Goal: Information Seeking & Learning: Learn about a topic

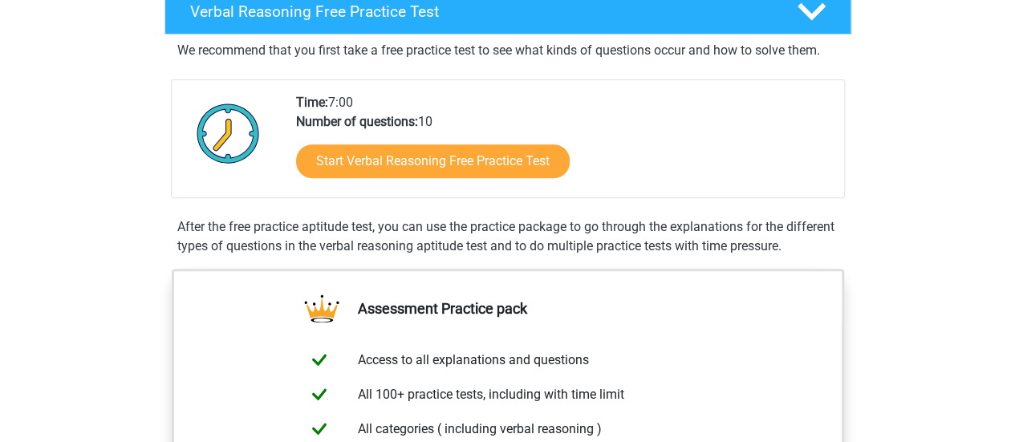
scroll to position [261, 0]
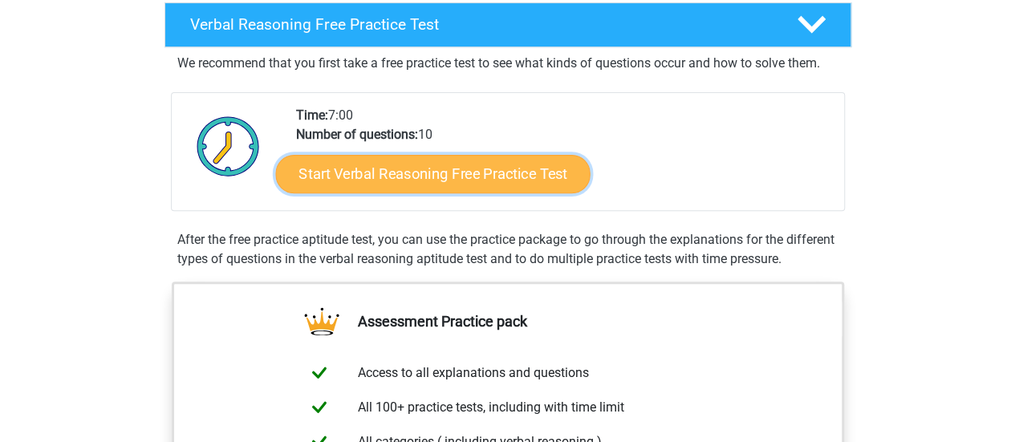
click at [497, 169] on link "Start Verbal Reasoning Free Practice Test" at bounding box center [432, 174] width 314 height 39
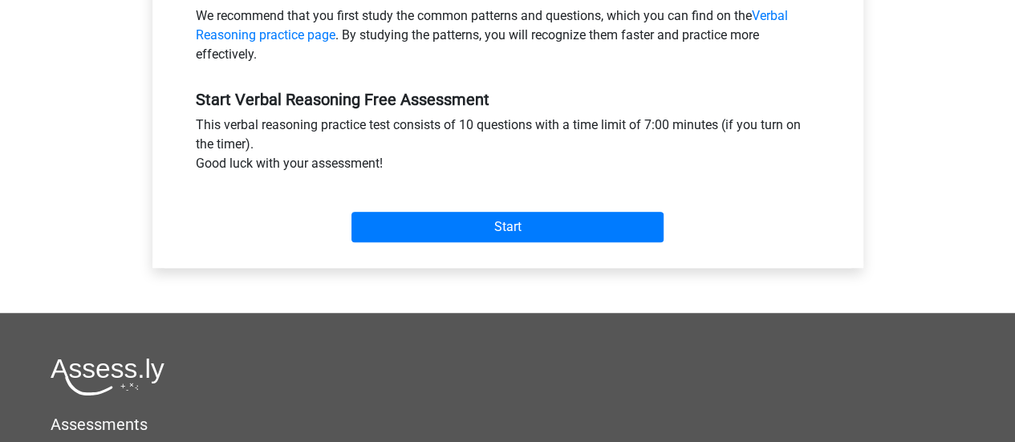
scroll to position [537, 0]
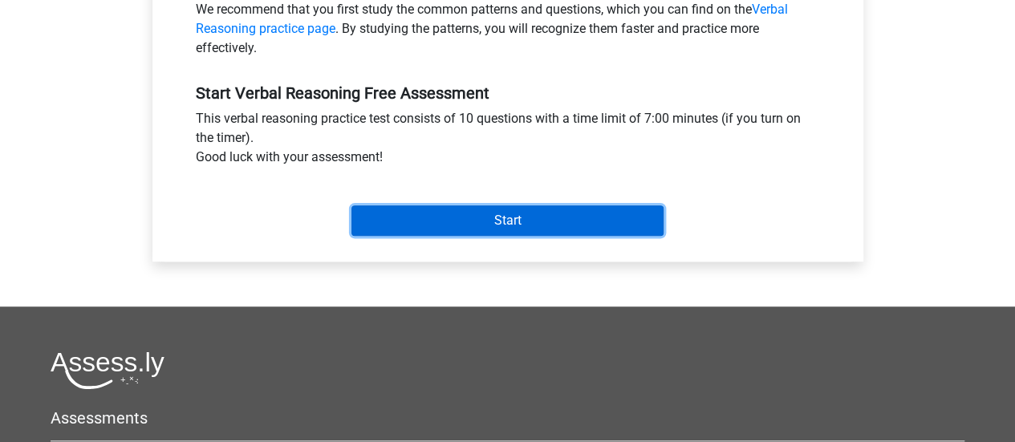
click at [495, 225] on input "Start" at bounding box center [507, 220] width 312 height 30
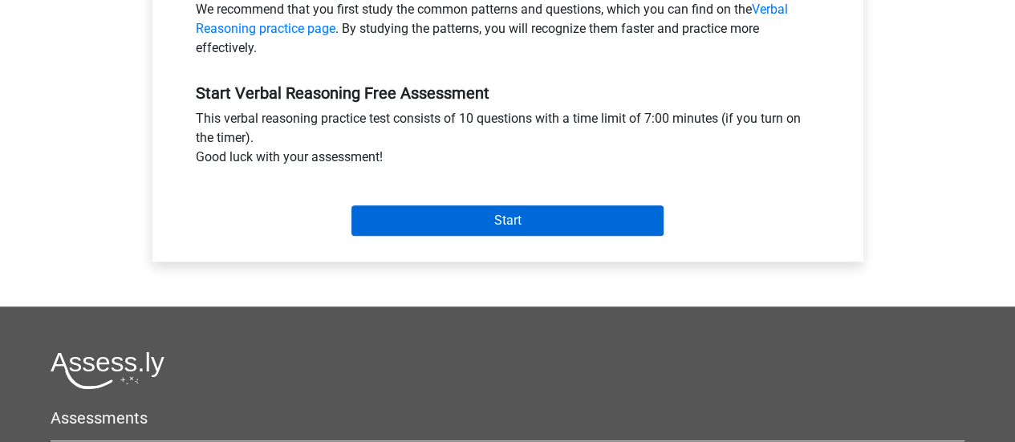
scroll to position [402, 0]
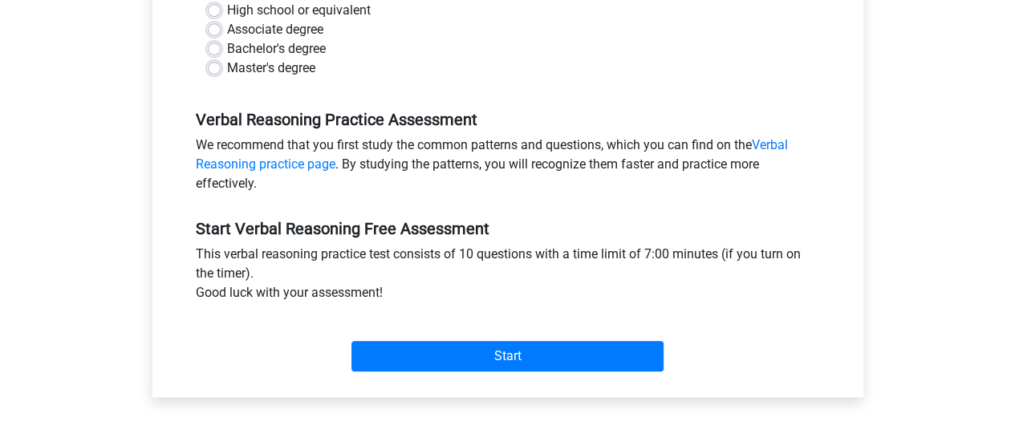
click at [221, 7] on div "High school or equivalent" at bounding box center [508, 10] width 600 height 19
click at [227, 26] on label "Associate degree" at bounding box center [275, 29] width 96 height 19
click at [208, 26] on input "Associate degree" at bounding box center [214, 28] width 13 height 16
radio input "true"
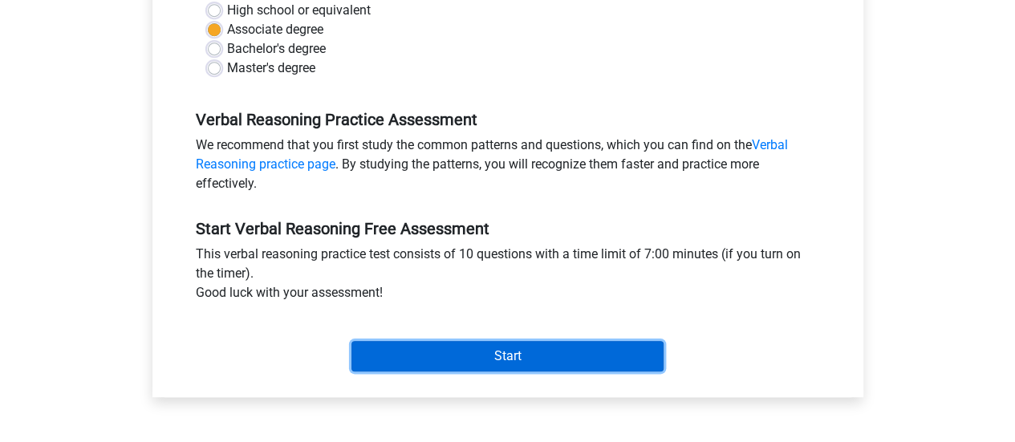
click at [464, 352] on input "Start" at bounding box center [507, 356] width 312 height 30
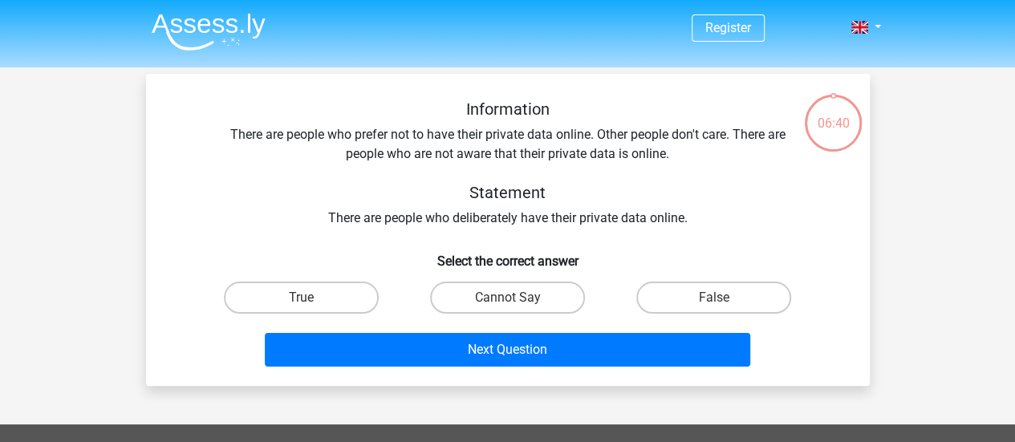
click at [464, 330] on div "Next Question" at bounding box center [508, 346] width 672 height 53
click at [480, 303] on label "Cannot Say" at bounding box center [507, 298] width 155 height 32
click at [507, 303] on input "Cannot Say" at bounding box center [512, 303] width 10 height 10
radio input "true"
click at [736, 286] on label "False" at bounding box center [713, 298] width 155 height 32
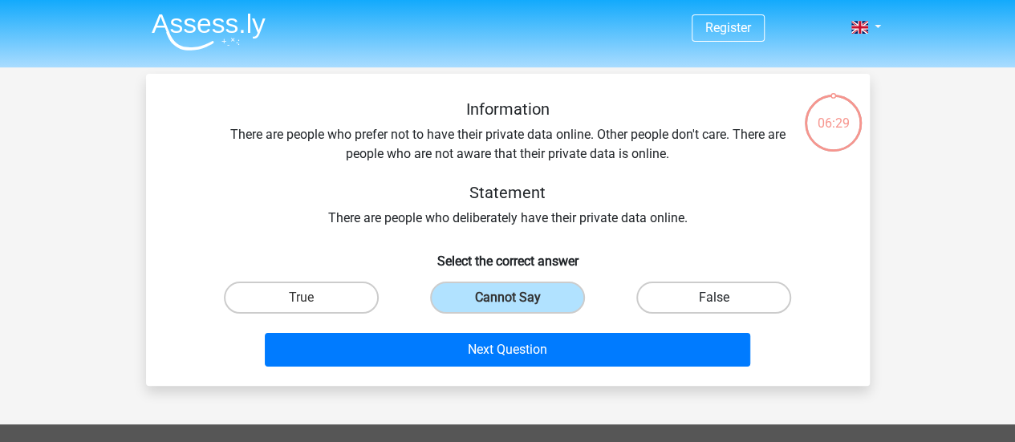
click at [724, 298] on input "False" at bounding box center [719, 303] width 10 height 10
radio input "true"
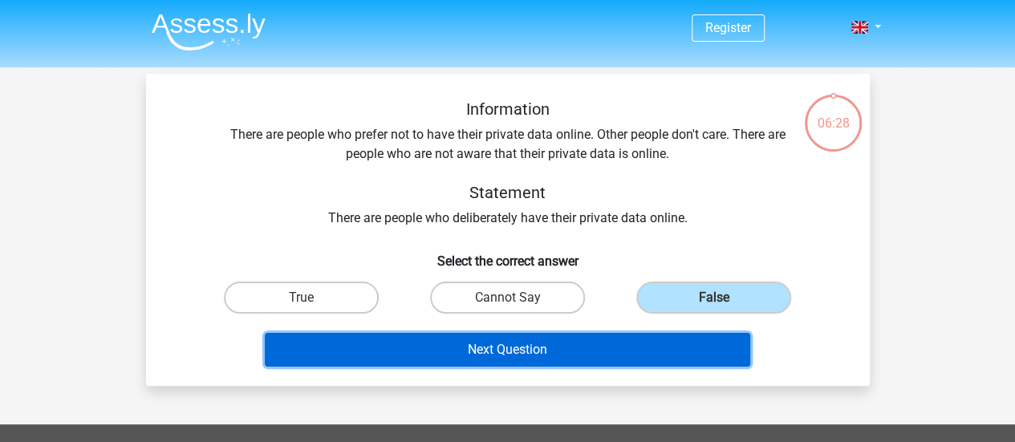
click at [552, 355] on button "Next Question" at bounding box center [507, 350] width 485 height 34
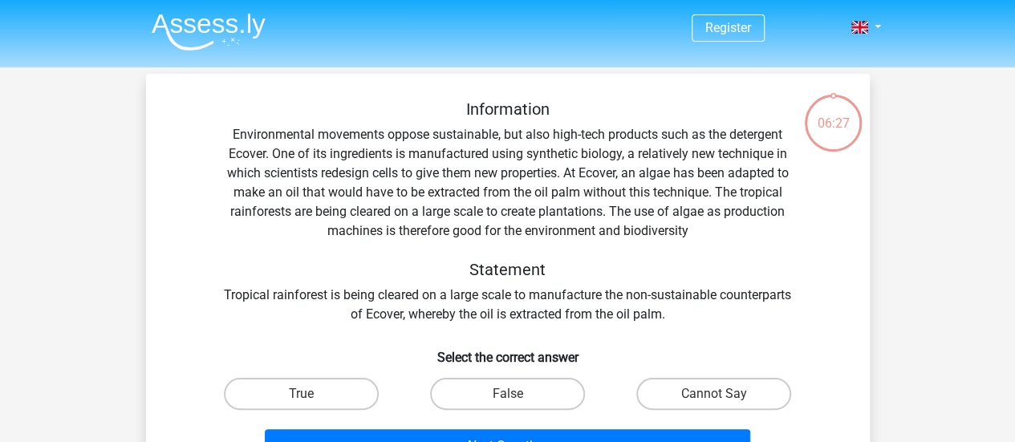
scroll to position [74, 0]
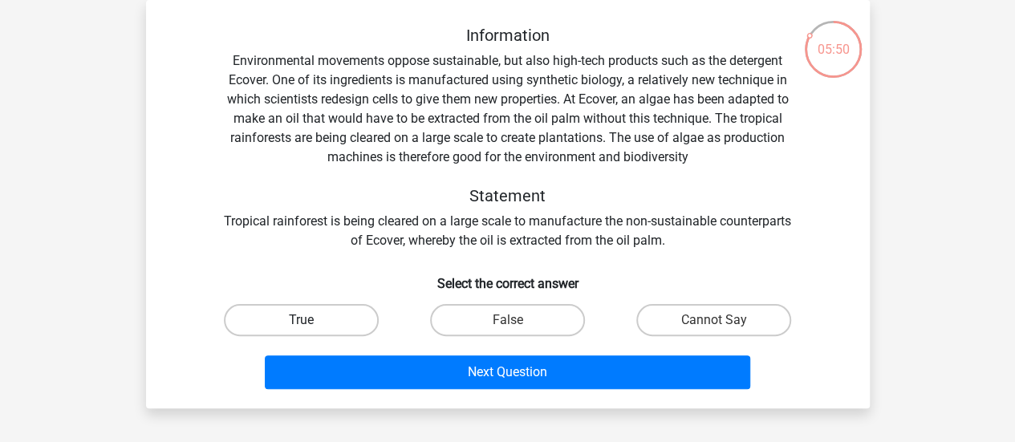
click at [332, 318] on label "True" at bounding box center [301, 320] width 155 height 32
click at [311, 320] on input "True" at bounding box center [306, 325] width 10 height 10
radio input "true"
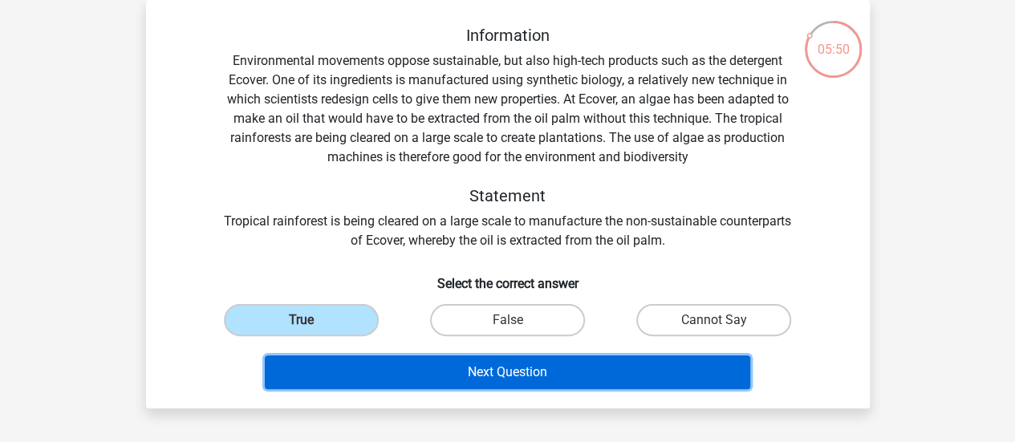
click at [409, 372] on button "Next Question" at bounding box center [507, 372] width 485 height 34
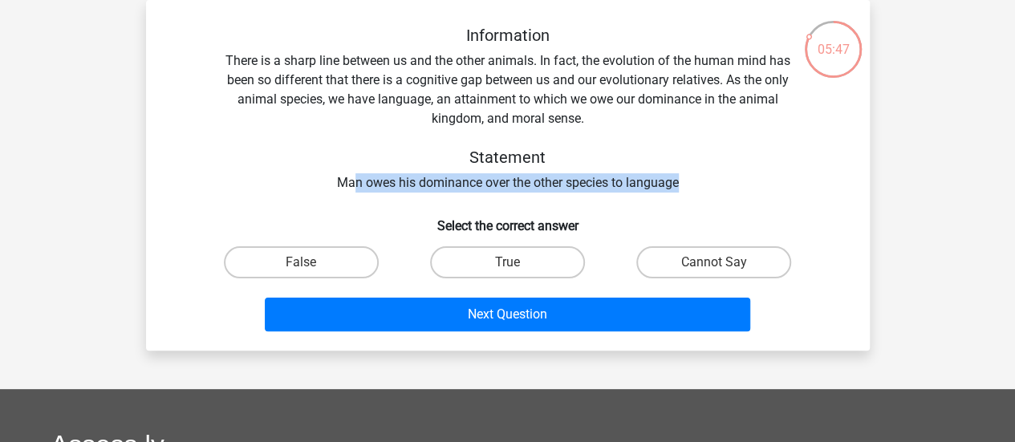
drag, startPoint x: 350, startPoint y: 184, endPoint x: 714, endPoint y: 180, distance: 364.2
click at [714, 180] on div "Information There is a sharp line between us and the other animals. In fact, th…" at bounding box center [508, 109] width 672 height 167
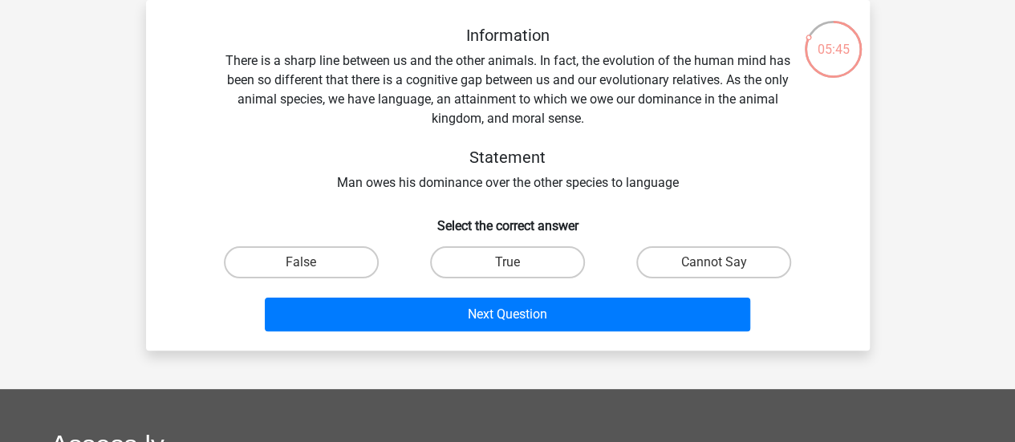
click at [655, 217] on h6 "Select the correct answer" at bounding box center [508, 219] width 672 height 28
click at [509, 268] on input "True" at bounding box center [512, 267] width 10 height 10
radio input "true"
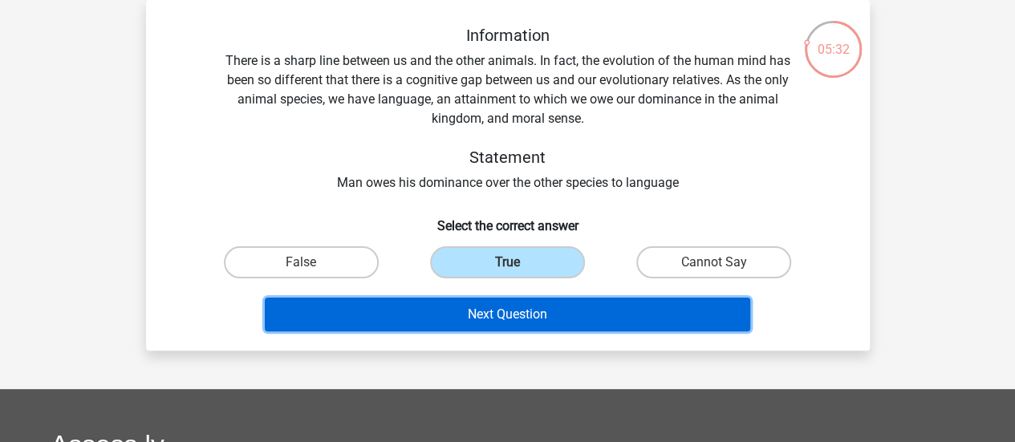
click at [460, 310] on button "Next Question" at bounding box center [507, 315] width 485 height 34
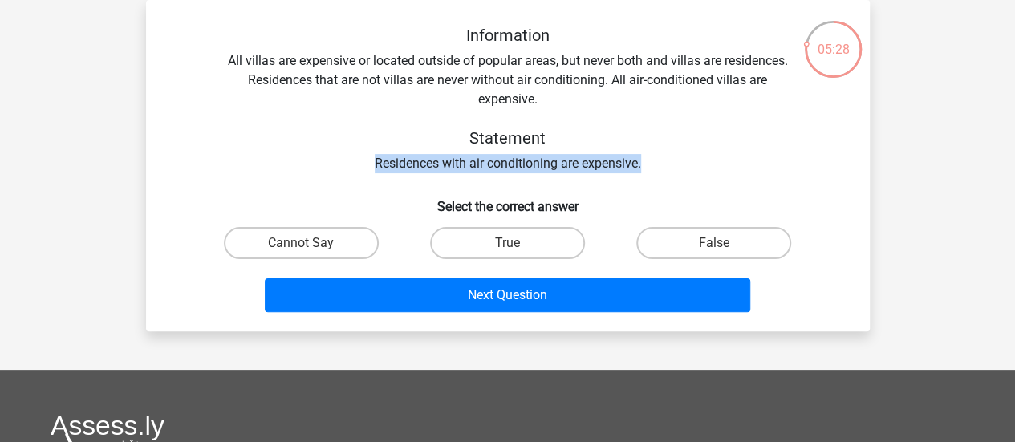
drag, startPoint x: 371, startPoint y: 162, endPoint x: 664, endPoint y: 169, distance: 293.7
click at [664, 169] on div "Information All villas are expensive or located outside of popular areas, but n…" at bounding box center [508, 100] width 672 height 148
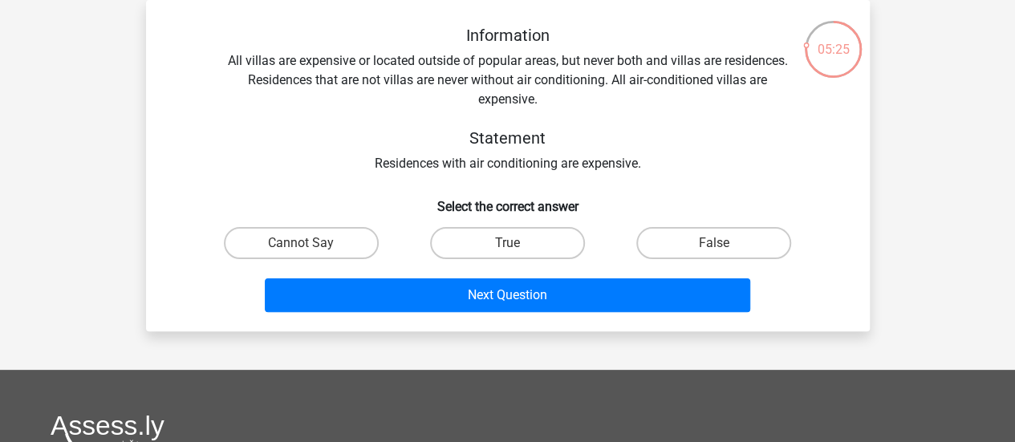
click at [590, 132] on h5 "Statement" at bounding box center [508, 137] width 570 height 19
click at [329, 248] on label "Cannot Say" at bounding box center [301, 243] width 155 height 32
click at [311, 248] on input "Cannot Say" at bounding box center [306, 248] width 10 height 10
radio input "true"
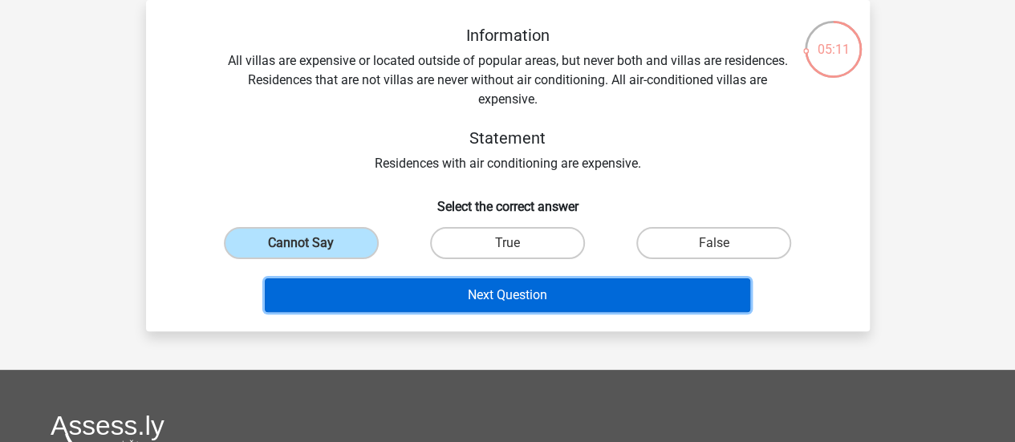
click at [423, 300] on button "Next Question" at bounding box center [507, 295] width 485 height 34
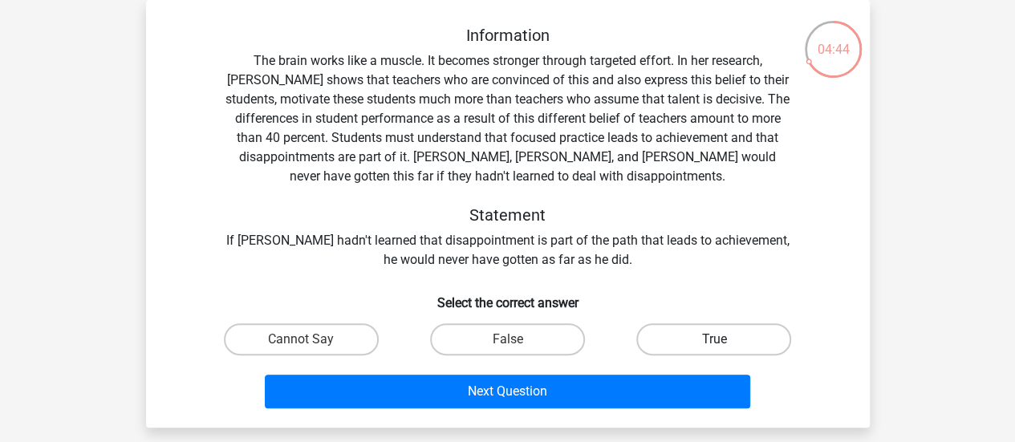
click at [701, 338] on label "True" at bounding box center [713, 339] width 155 height 32
click at [714, 339] on input "True" at bounding box center [719, 344] width 10 height 10
radio input "true"
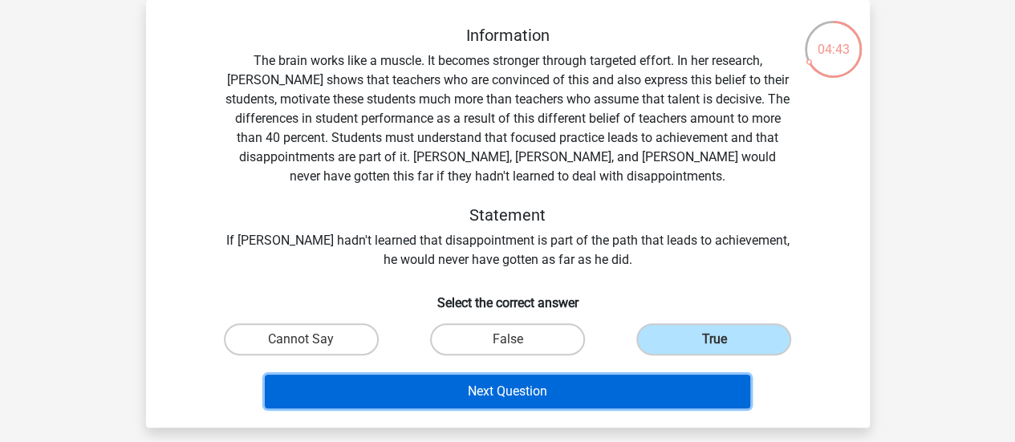
click at [534, 392] on button "Next Question" at bounding box center [507, 392] width 485 height 34
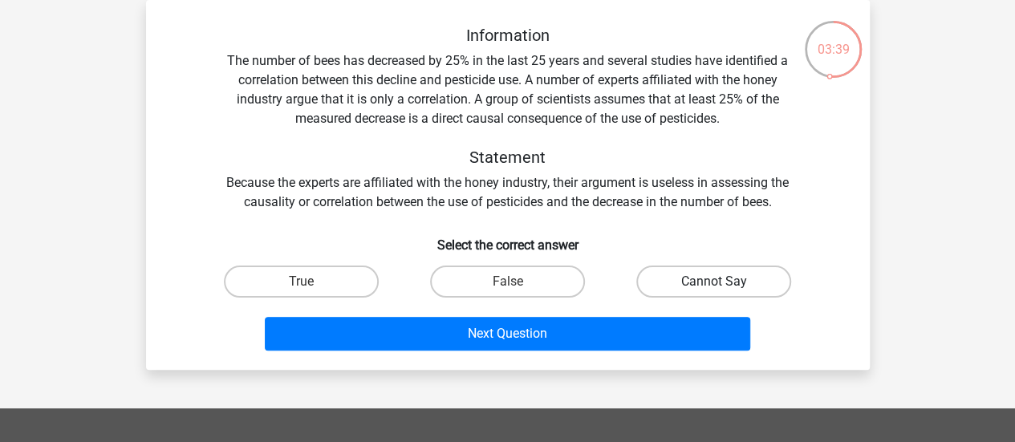
click at [709, 278] on label "Cannot Say" at bounding box center [713, 282] width 155 height 32
click at [714, 282] on input "Cannot Say" at bounding box center [719, 287] width 10 height 10
radio input "true"
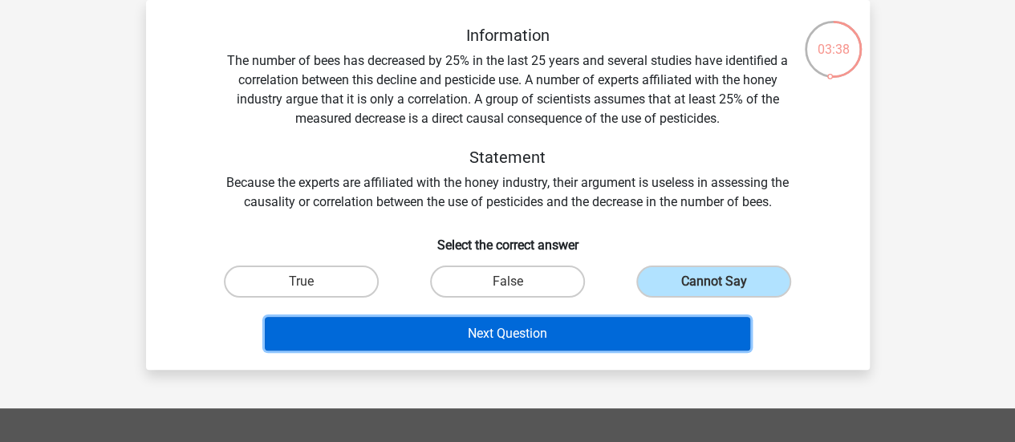
click at [488, 327] on button "Next Question" at bounding box center [507, 334] width 485 height 34
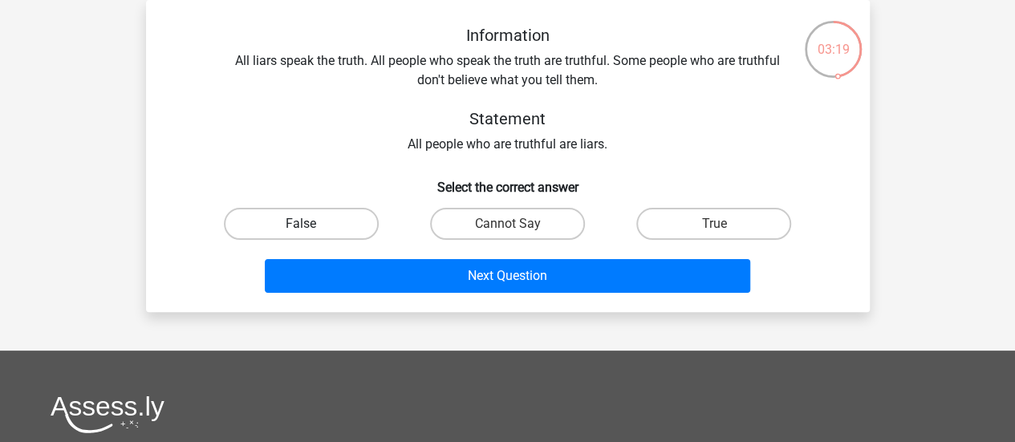
click at [335, 229] on label "False" at bounding box center [301, 224] width 155 height 32
click at [311, 229] on input "False" at bounding box center [306, 229] width 10 height 10
radio input "true"
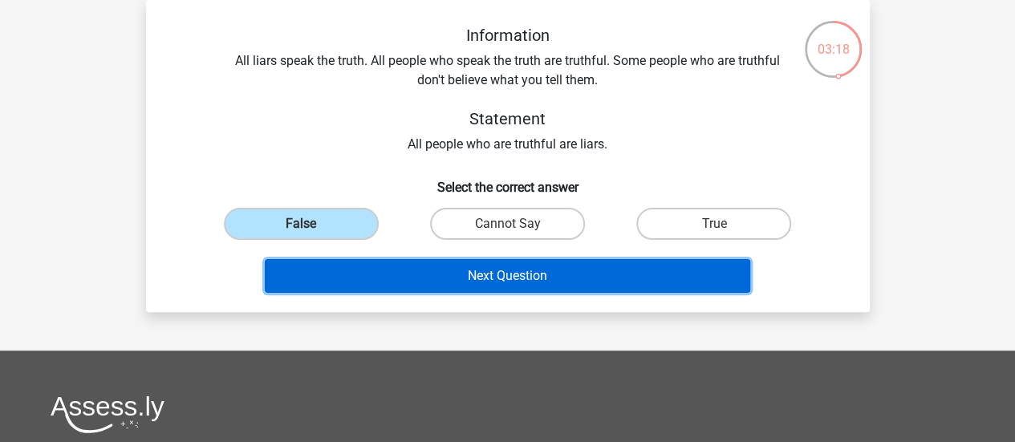
click at [398, 281] on button "Next Question" at bounding box center [507, 276] width 485 height 34
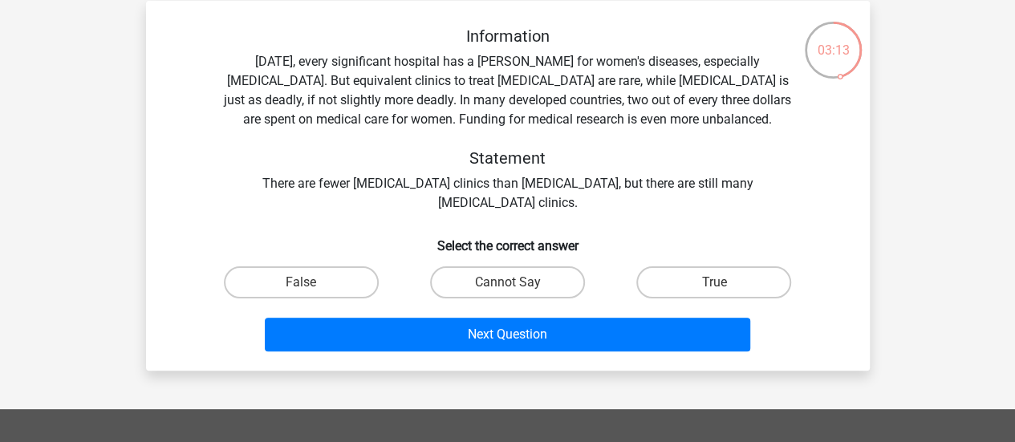
scroll to position [71, 0]
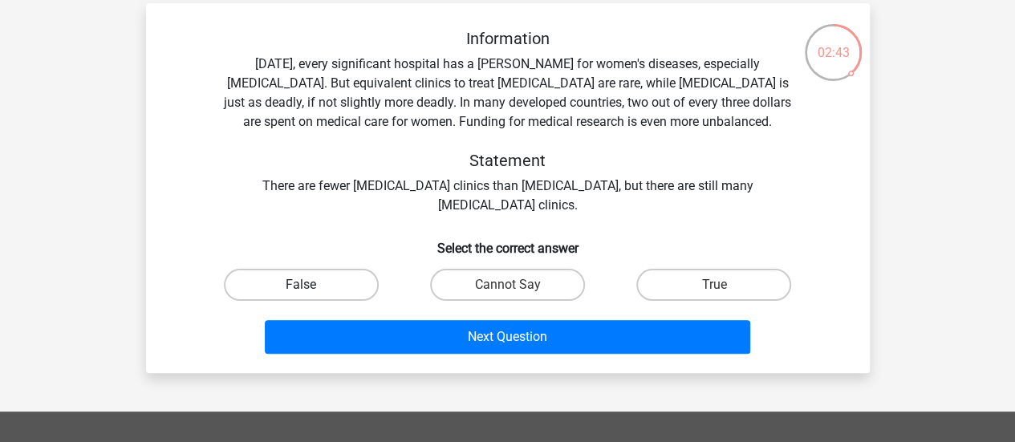
click at [311, 285] on label "False" at bounding box center [301, 285] width 155 height 32
click at [311, 285] on input "False" at bounding box center [306, 290] width 10 height 10
radio input "true"
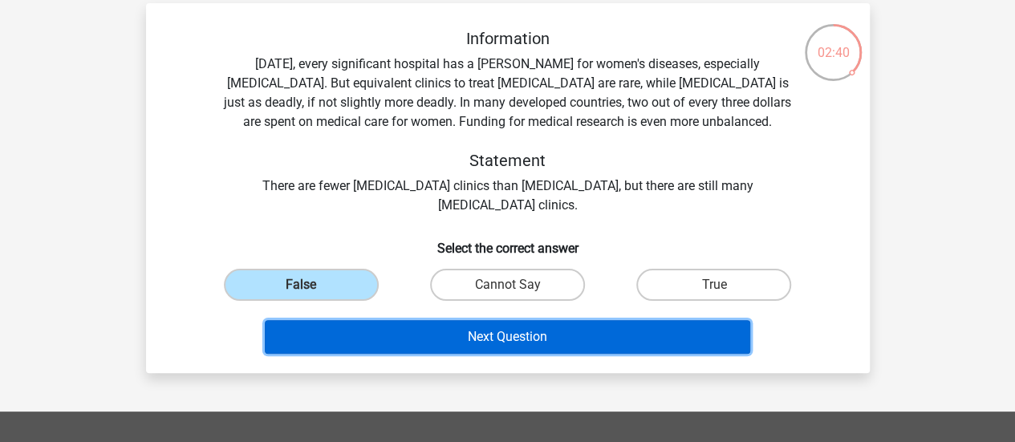
click at [380, 338] on button "Next Question" at bounding box center [507, 337] width 485 height 34
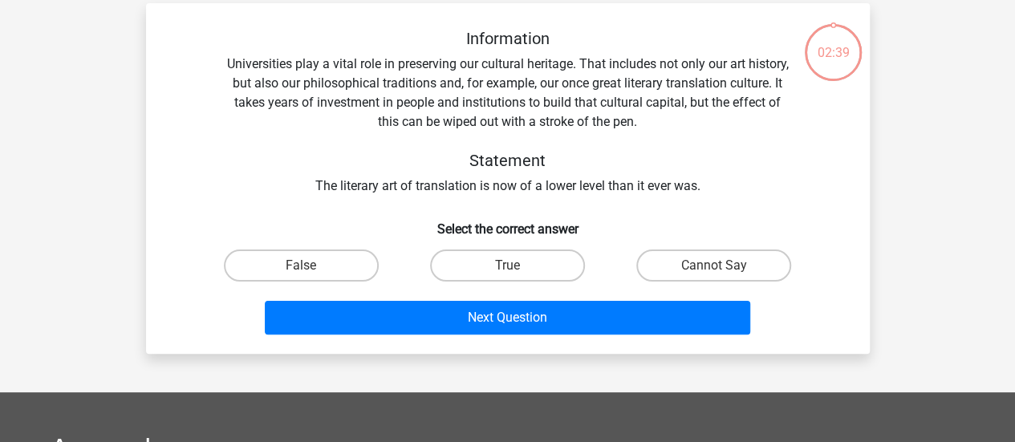
scroll to position [74, 0]
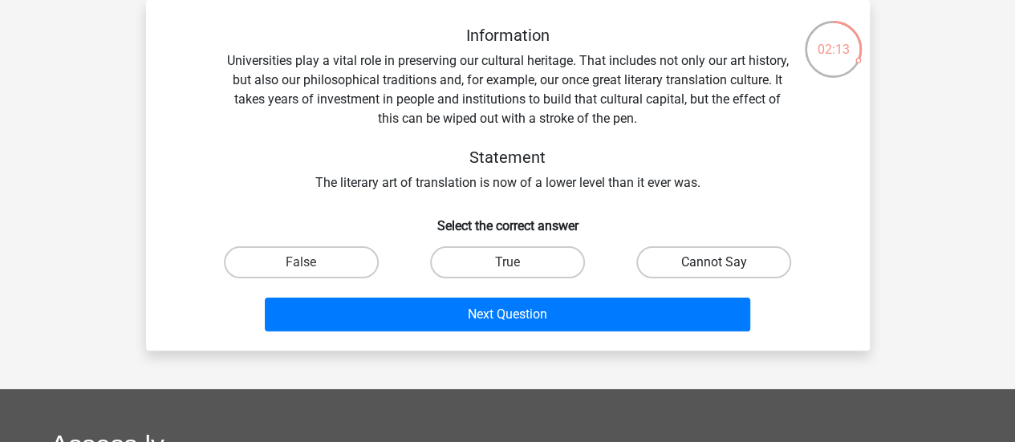
click at [728, 261] on label "Cannot Say" at bounding box center [713, 262] width 155 height 32
click at [724, 262] on input "Cannot Say" at bounding box center [719, 267] width 10 height 10
radio input "true"
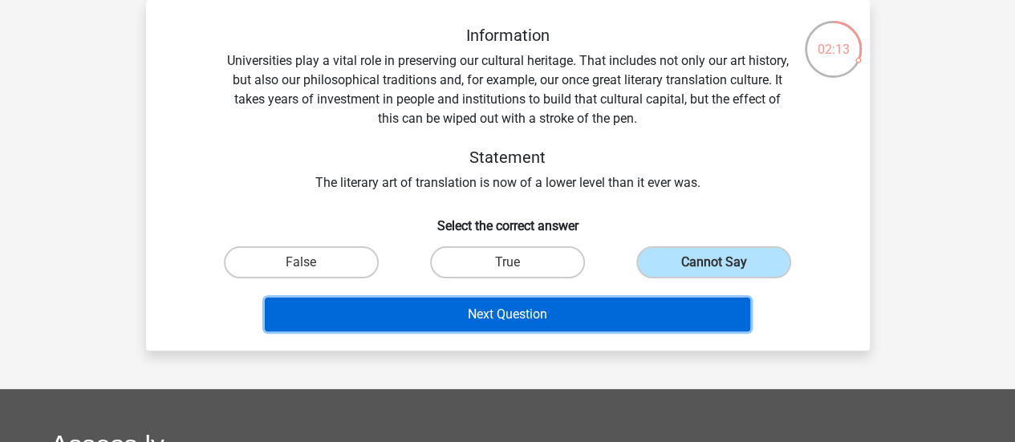
click at [547, 312] on button "Next Question" at bounding box center [507, 315] width 485 height 34
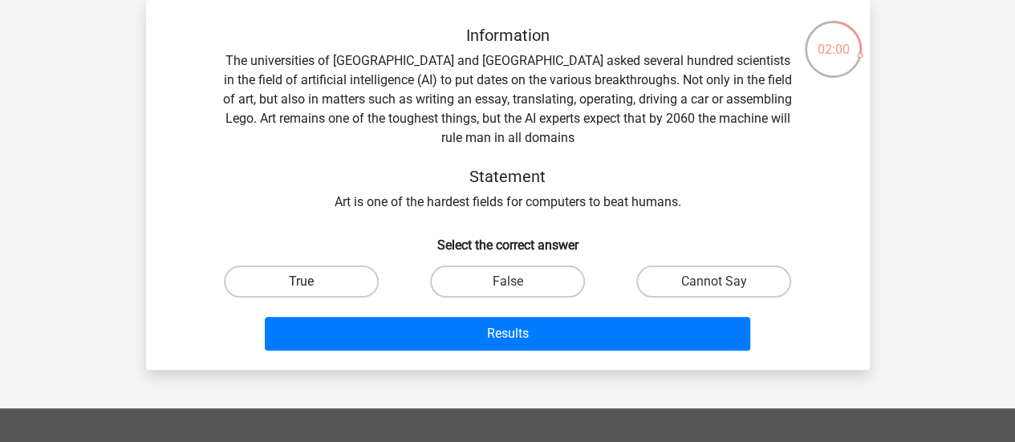
click at [318, 278] on label "True" at bounding box center [301, 282] width 155 height 32
click at [311, 282] on input "True" at bounding box center [306, 287] width 10 height 10
radio input "true"
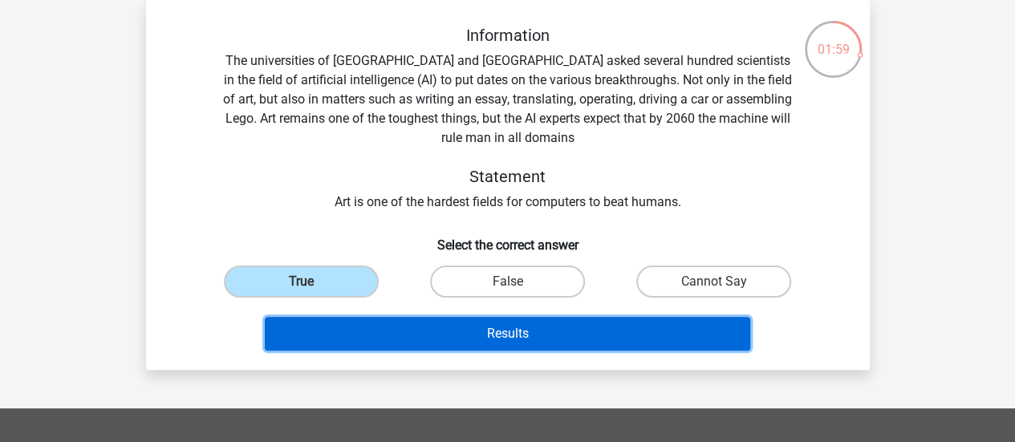
click at [385, 329] on button "Results" at bounding box center [507, 334] width 485 height 34
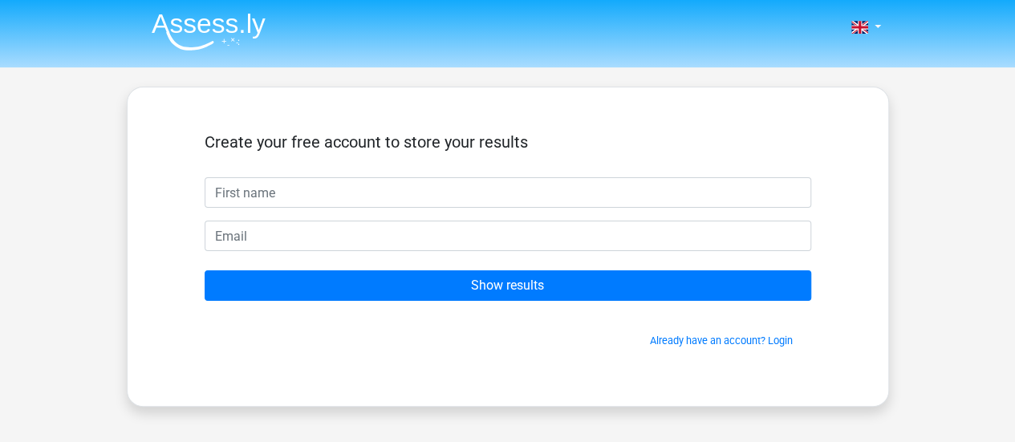
click at [638, 188] on input "text" at bounding box center [508, 192] width 606 height 30
type input "л"
type input "Kie"
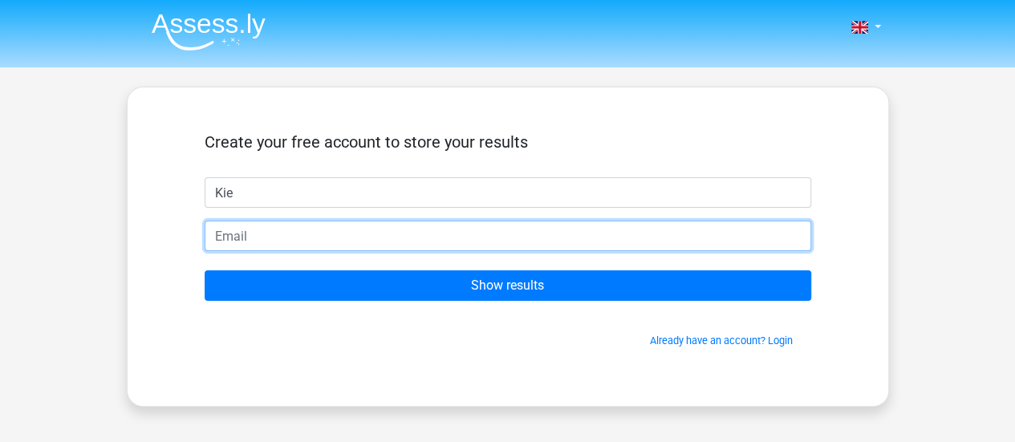
click at [541, 233] on input "email" at bounding box center [508, 236] width 606 height 30
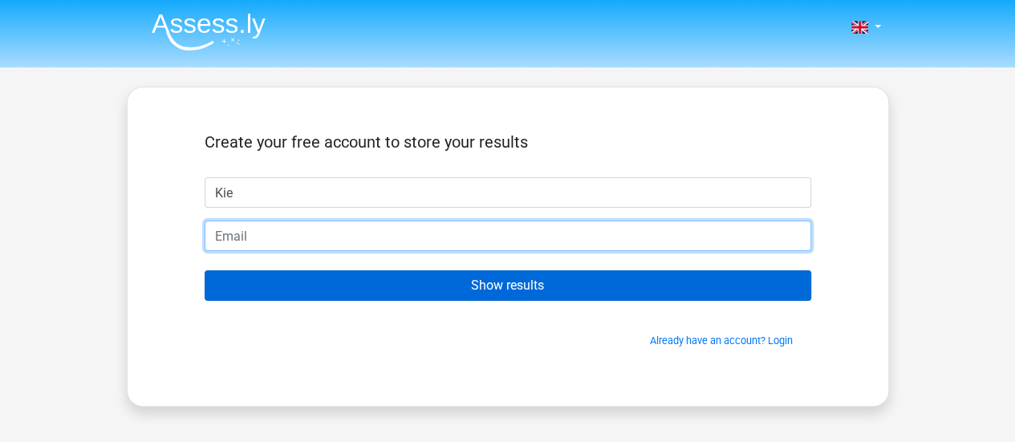
type input "ojosazul00@gmail.com"
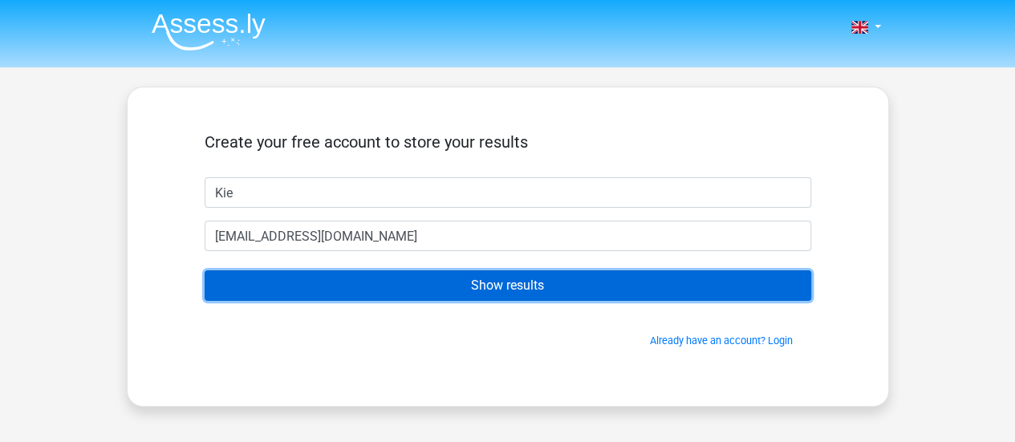
click at [443, 280] on input "Show results" at bounding box center [508, 285] width 606 height 30
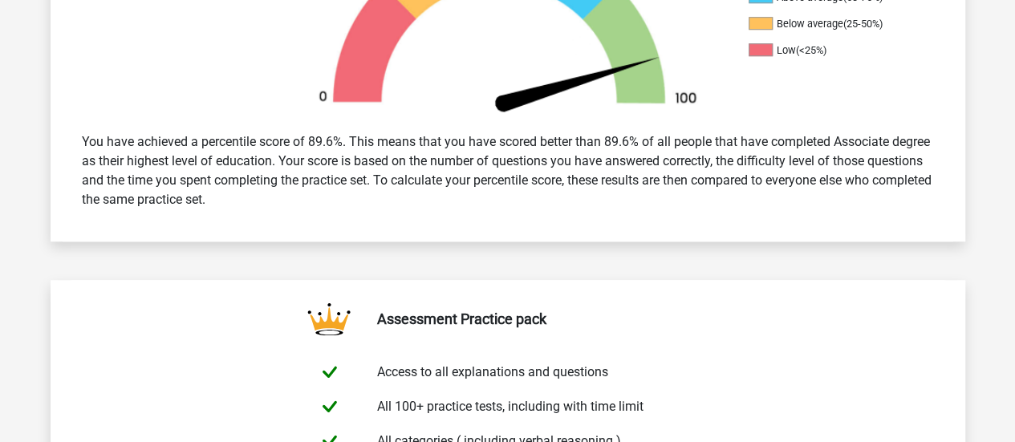
scroll to position [257, 0]
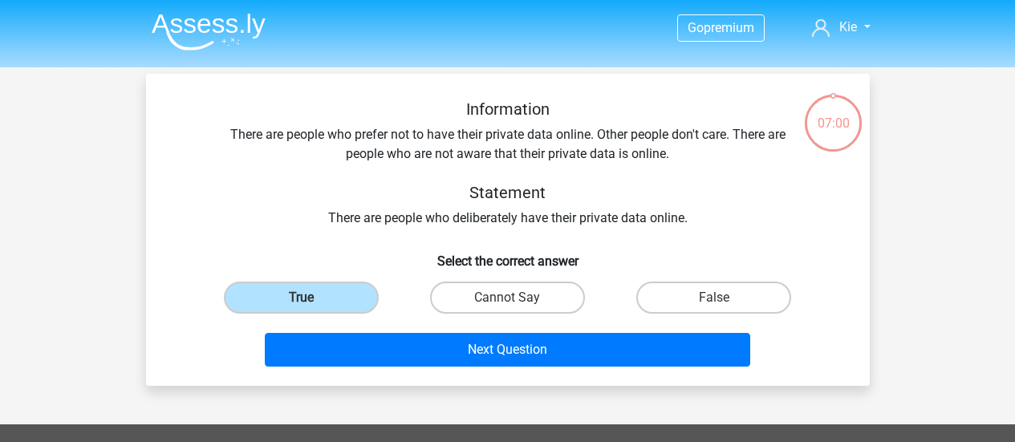
scroll to position [74, 0]
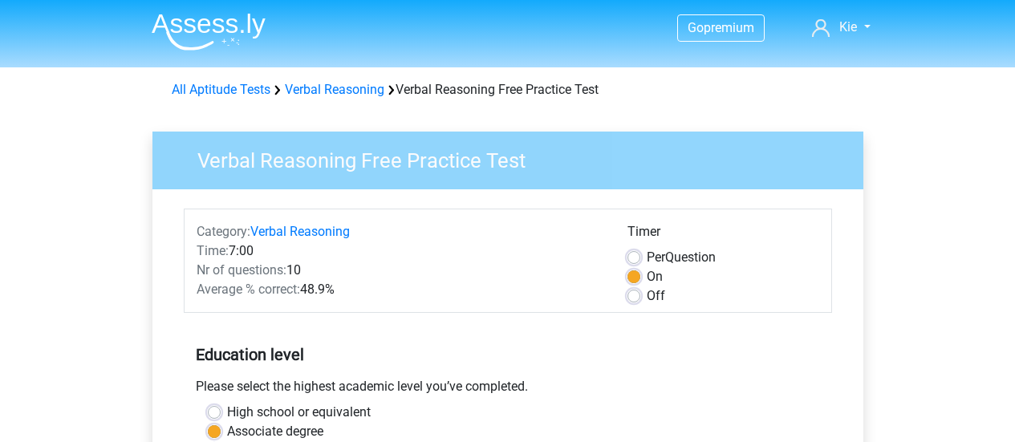
scroll to position [402, 0]
